Goal: Task Accomplishment & Management: Manage account settings

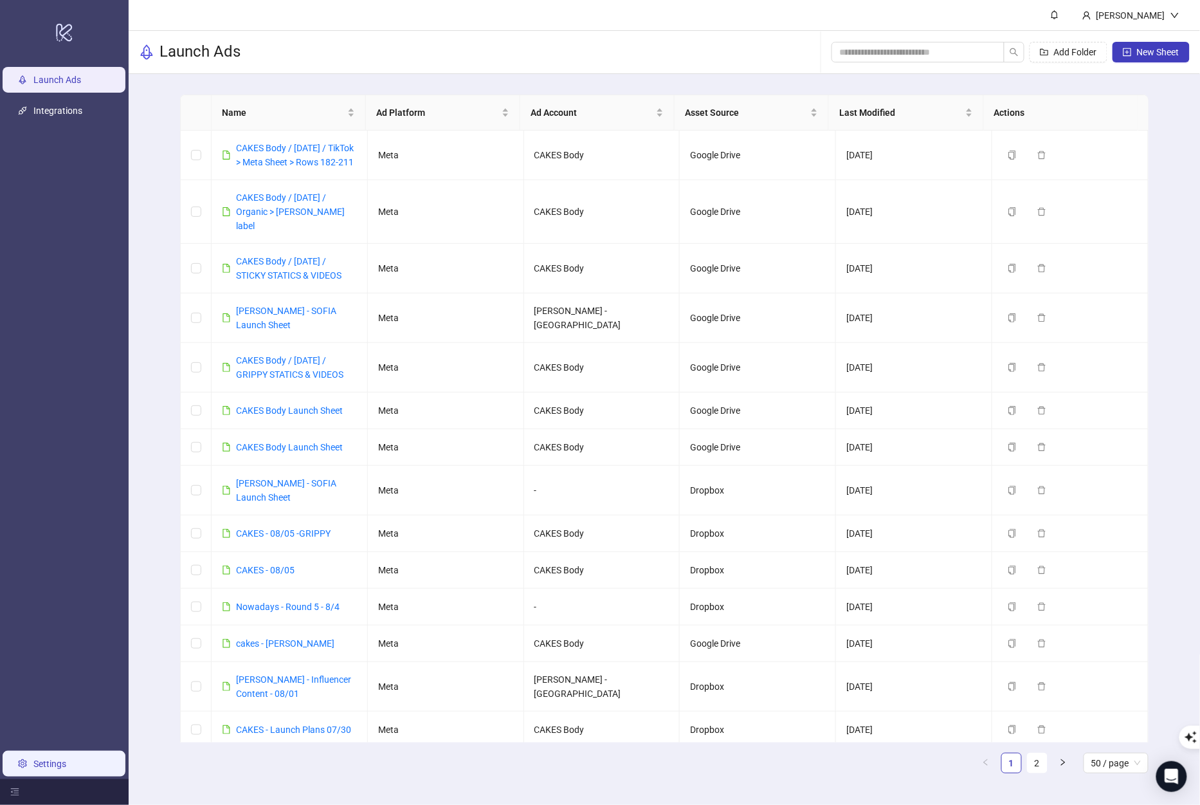
click at [42, 758] on link "Settings" at bounding box center [49, 763] width 33 height 10
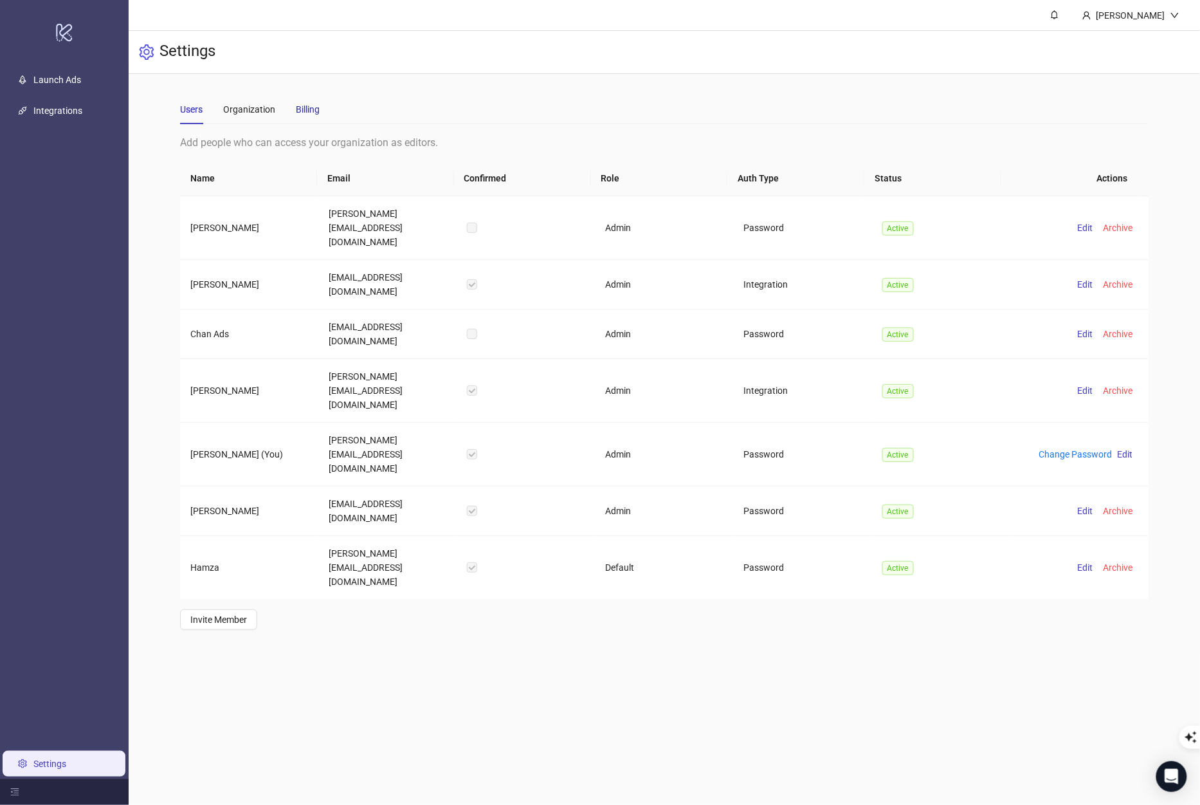
click at [309, 114] on div "Billing" at bounding box center [308, 109] width 24 height 14
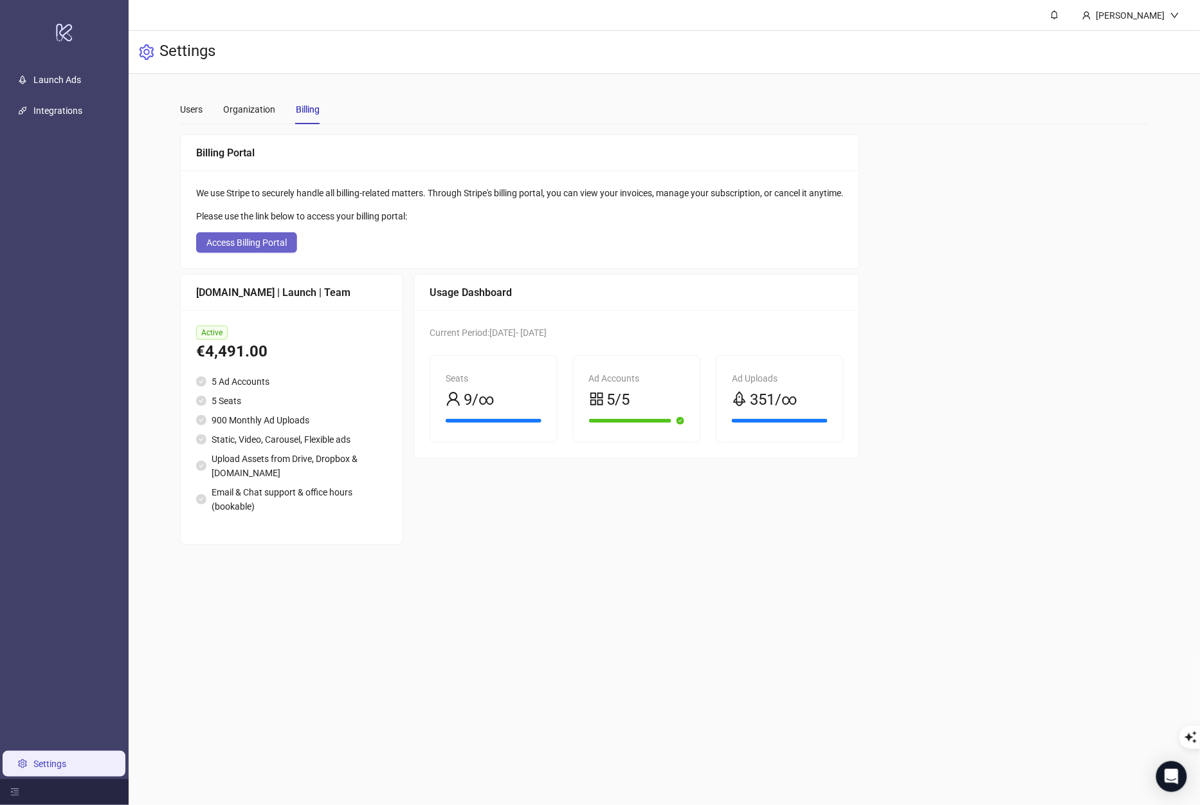
click at [285, 239] on span "Access Billing Portal" at bounding box center [246, 242] width 80 height 10
